Goal: Register for event/course

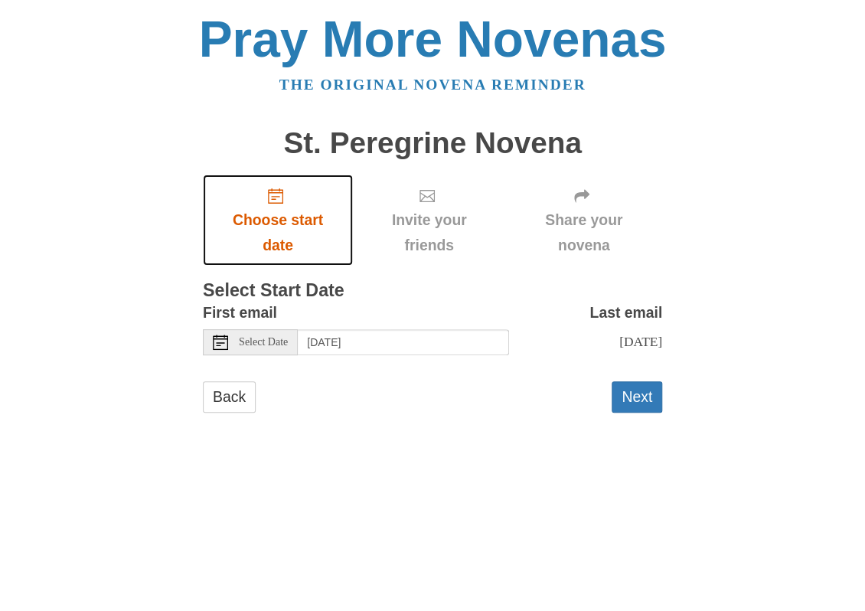
click at [278, 220] on span "Choose start date" at bounding box center [277, 232] width 119 height 51
click at [276, 341] on span "Select Date" at bounding box center [263, 342] width 49 height 11
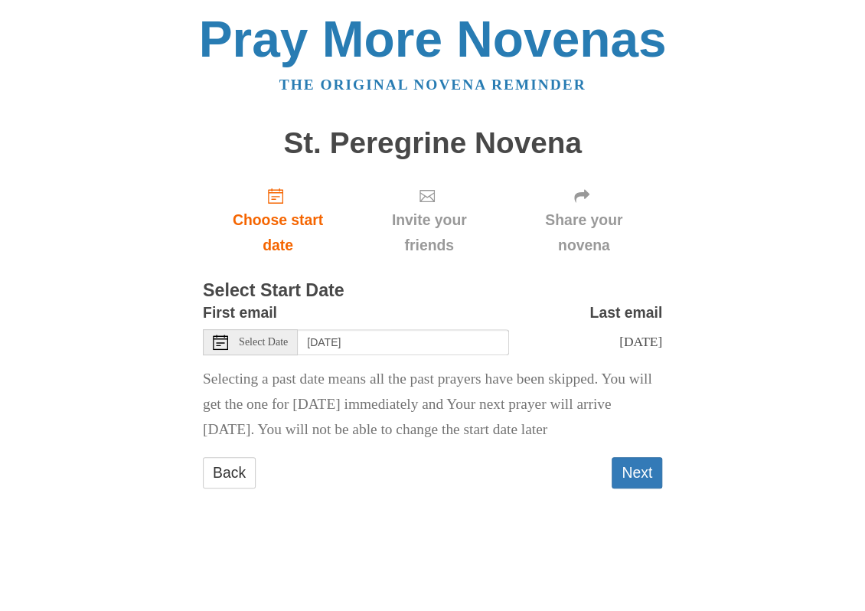
click at [276, 344] on span "Select Date" at bounding box center [263, 342] width 49 height 11
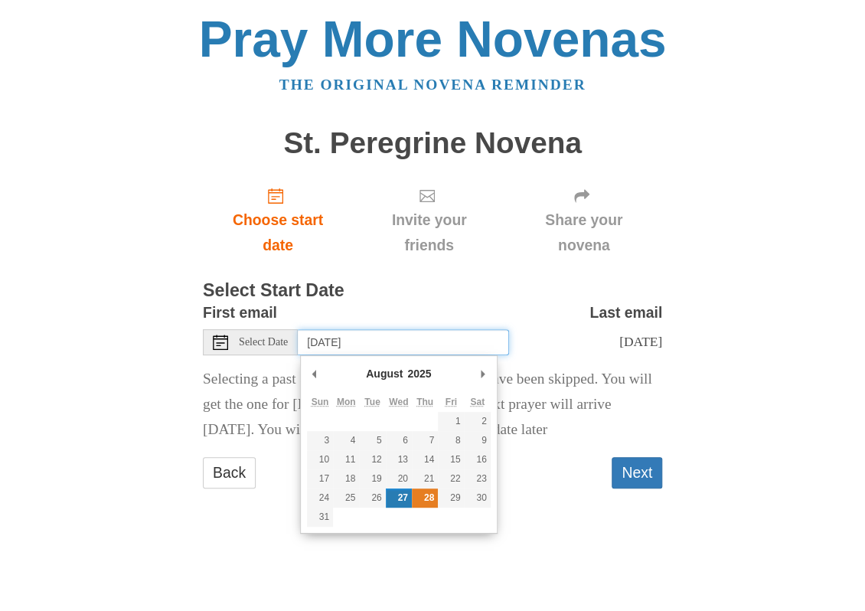
type input "[DATE]"
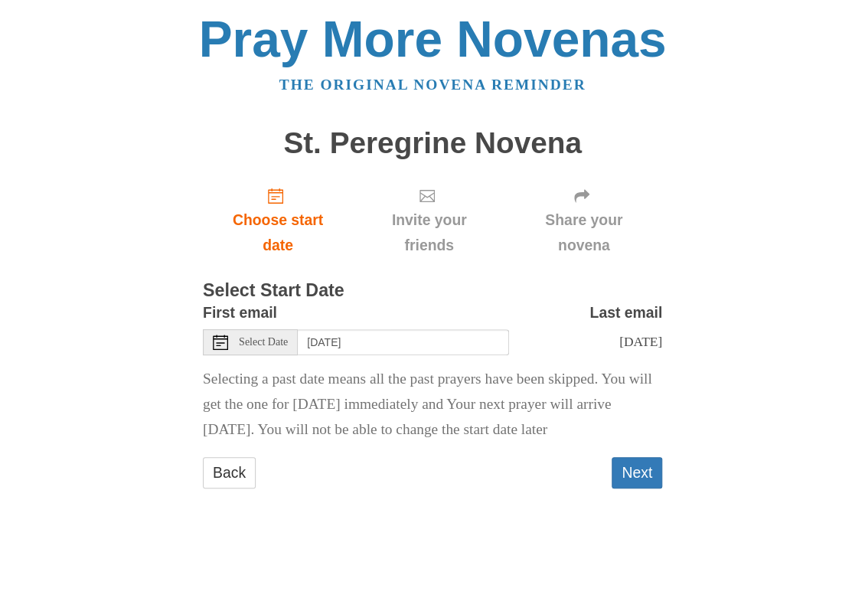
click at [462, 442] on p "Selecting a past date means all the past prayers have been skipped. You will ge…" at bounding box center [432, 405] width 459 height 76
click at [640, 488] on button "Next" at bounding box center [637, 472] width 51 height 31
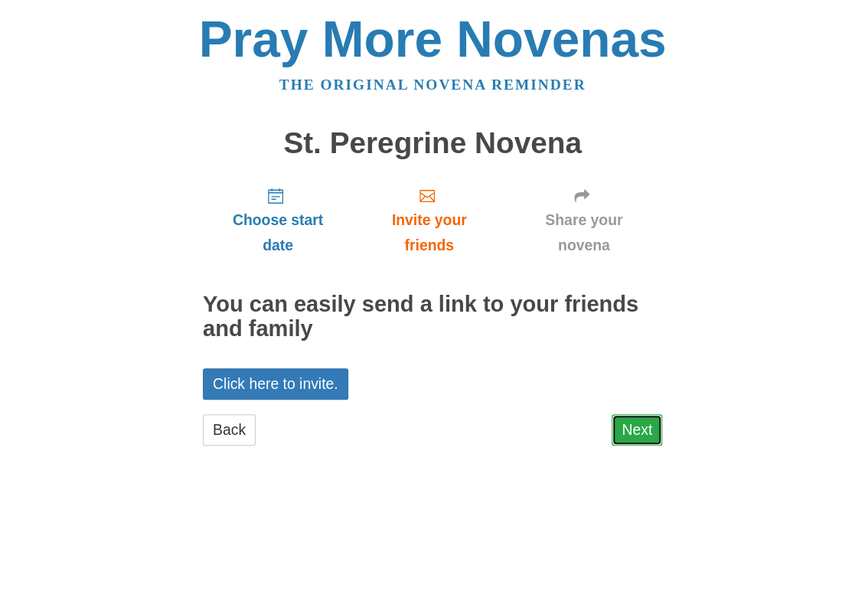
click at [643, 439] on link "Next" at bounding box center [637, 429] width 51 height 31
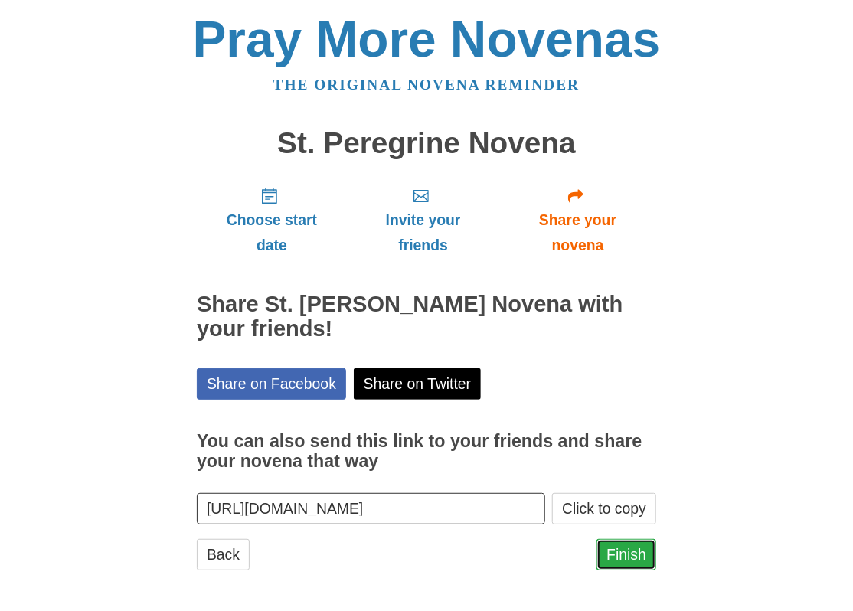
click at [628, 551] on link "Finish" at bounding box center [626, 554] width 60 height 31
